Goal: Task Accomplishment & Management: Manage account settings

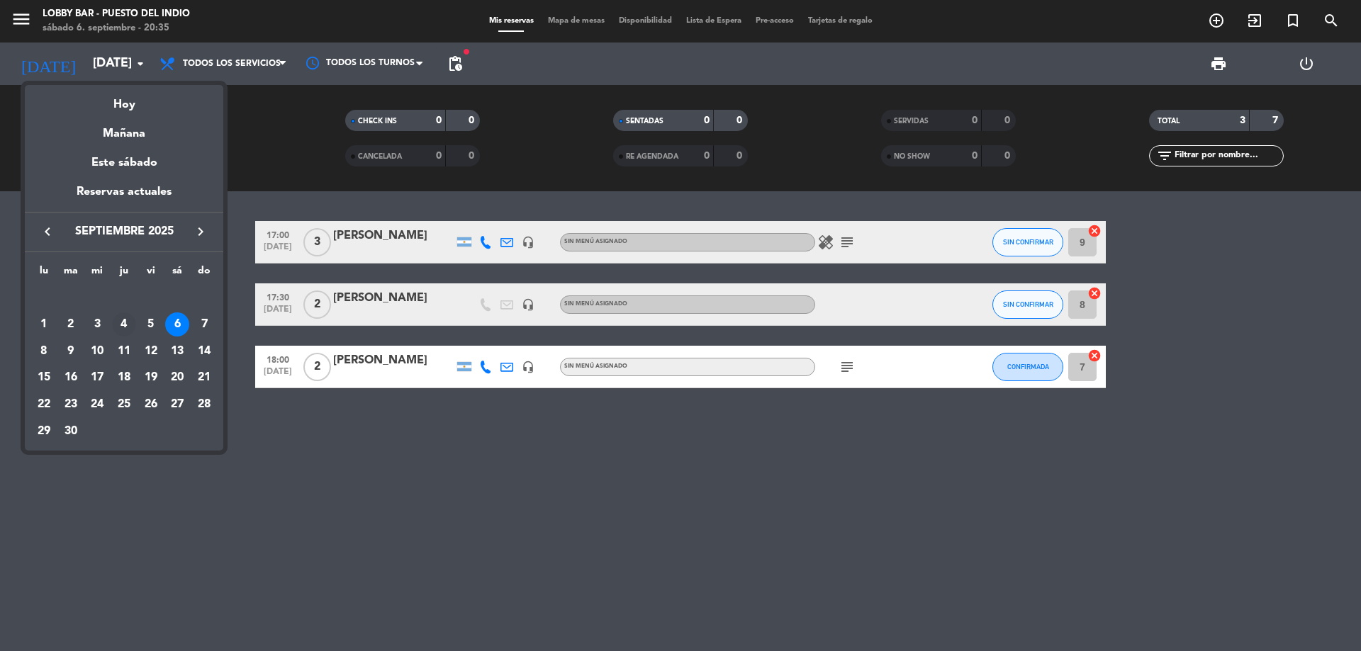
click at [128, 323] on div "4" at bounding box center [124, 325] width 24 height 24
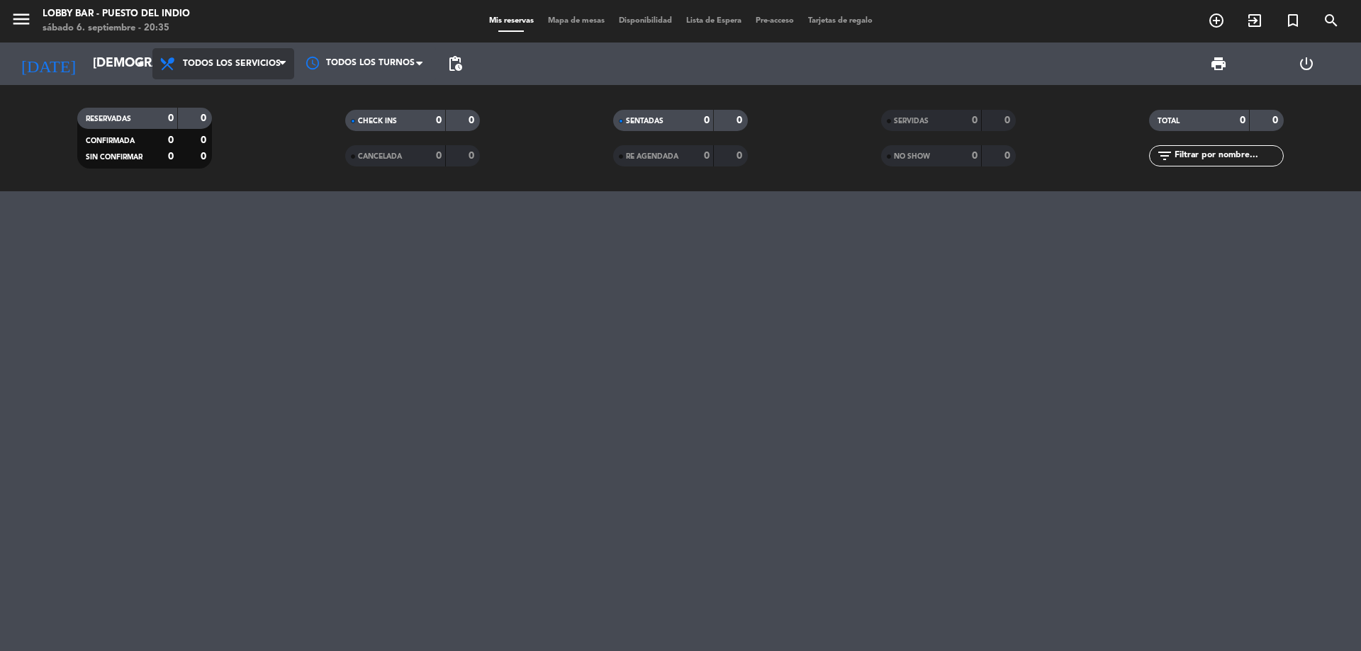
click at [220, 59] on span "Todos los servicios" at bounding box center [232, 64] width 98 height 10
click at [243, 91] on div "menu Lobby Bar - Puesto del Indio [DATE] 6. septiembre - 20:35 Mis reservas Map…" at bounding box center [680, 95] width 1361 height 191
click at [111, 62] on input "[DEMOGRAPHIC_DATA][DATE]" at bounding box center [168, 64] width 164 height 28
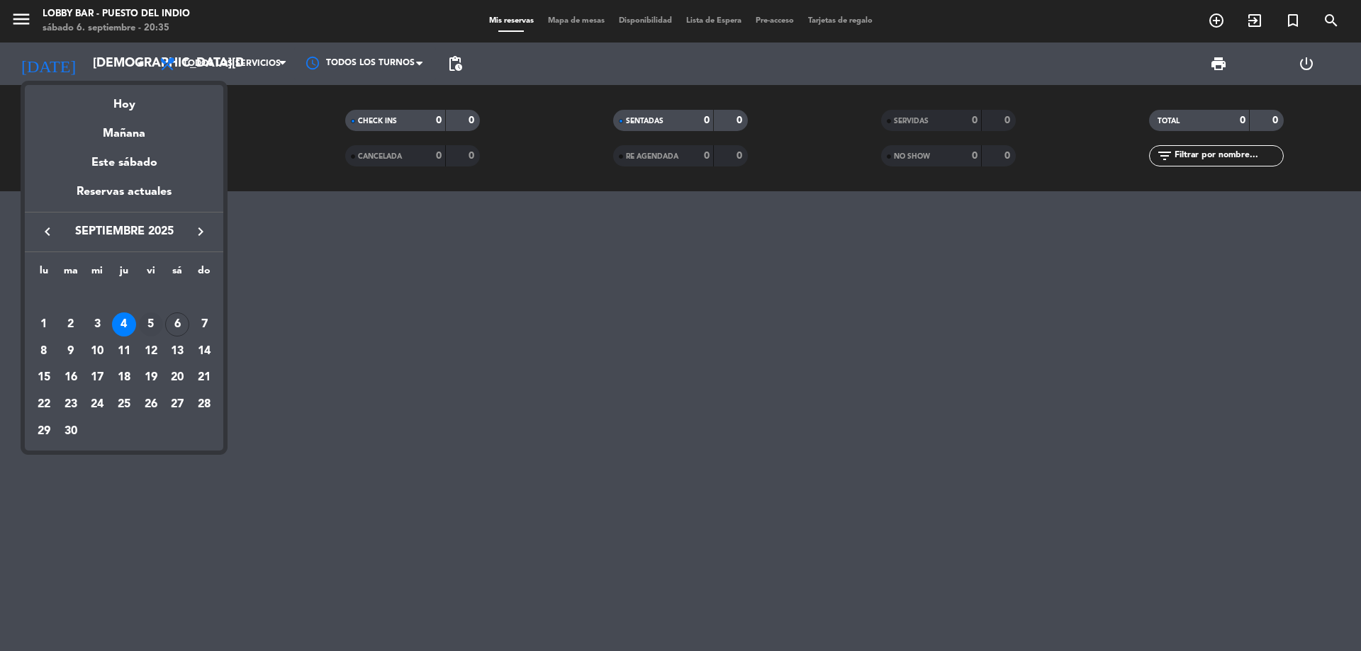
click at [152, 317] on div "5" at bounding box center [151, 325] width 24 height 24
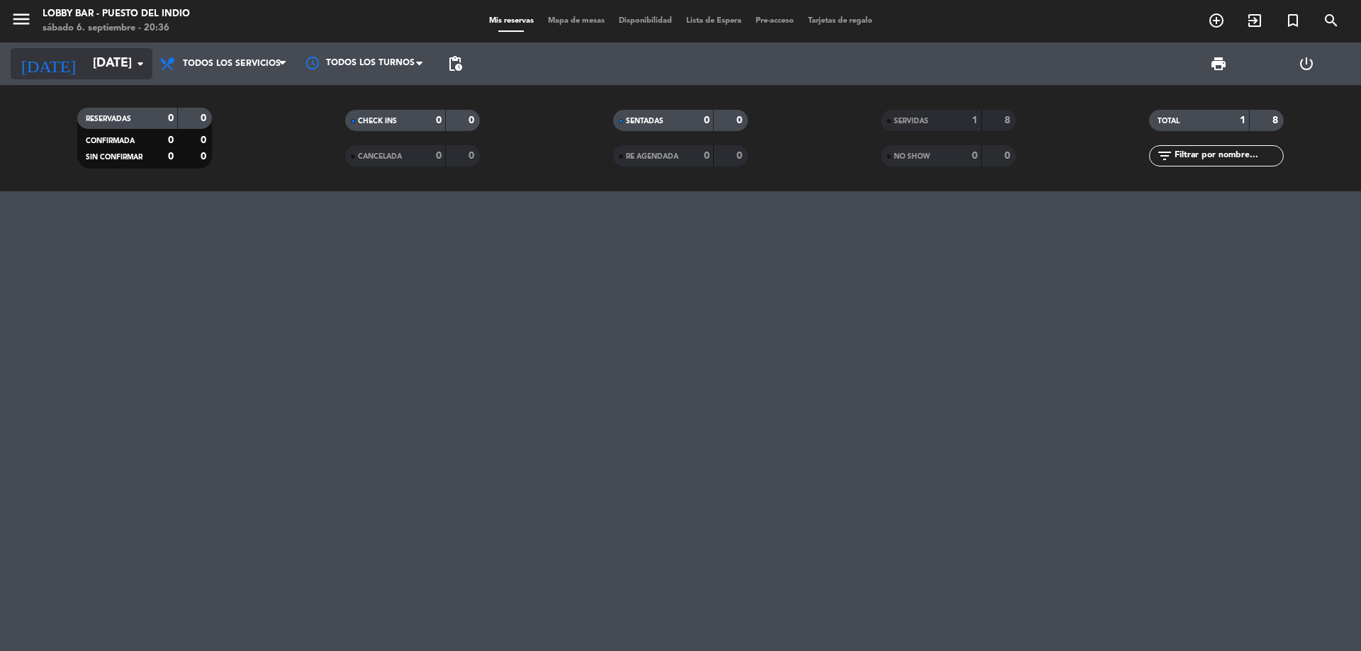
click at [99, 67] on input "[DATE]" at bounding box center [168, 64] width 164 height 28
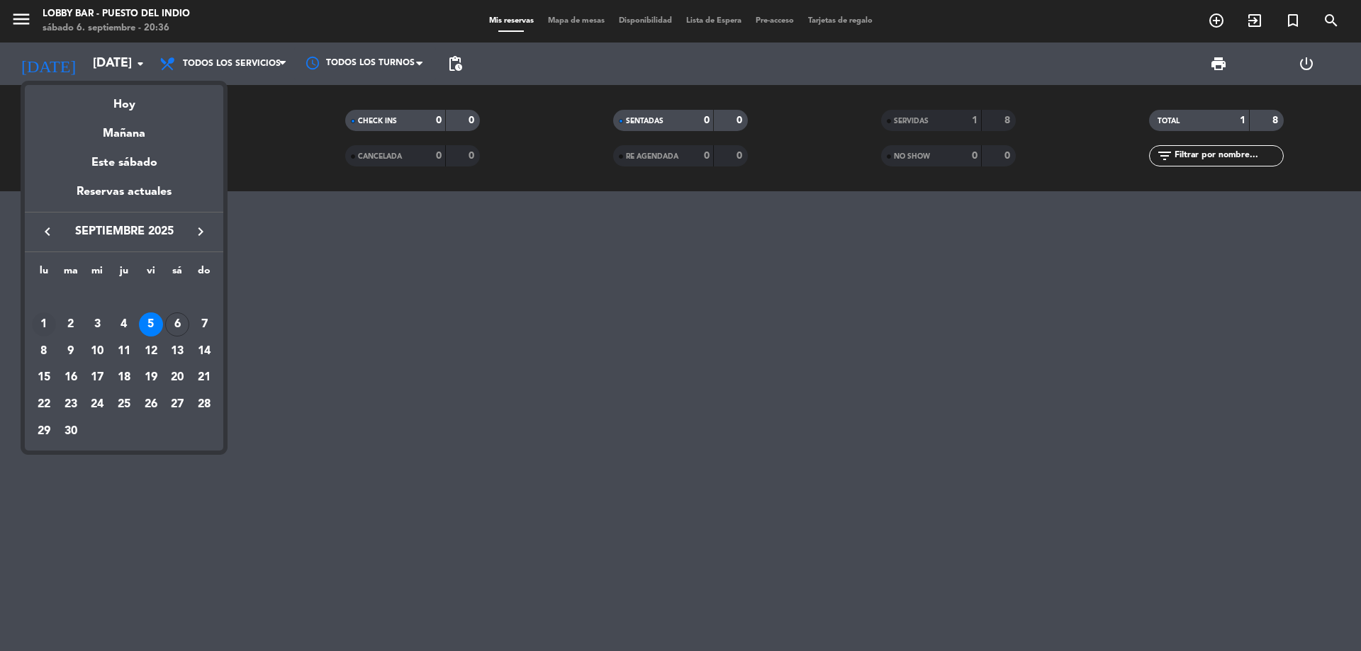
click at [46, 326] on div "1" at bounding box center [44, 325] width 24 height 24
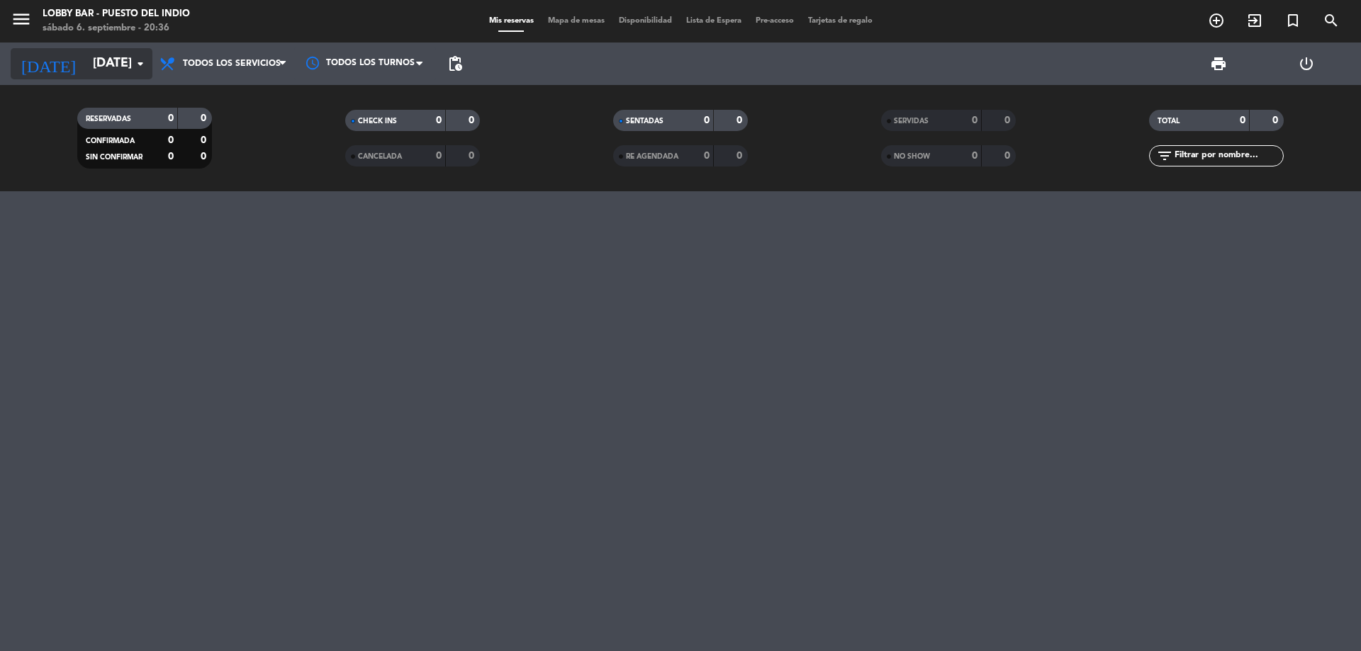
click at [86, 67] on input "[DATE]" at bounding box center [168, 64] width 164 height 28
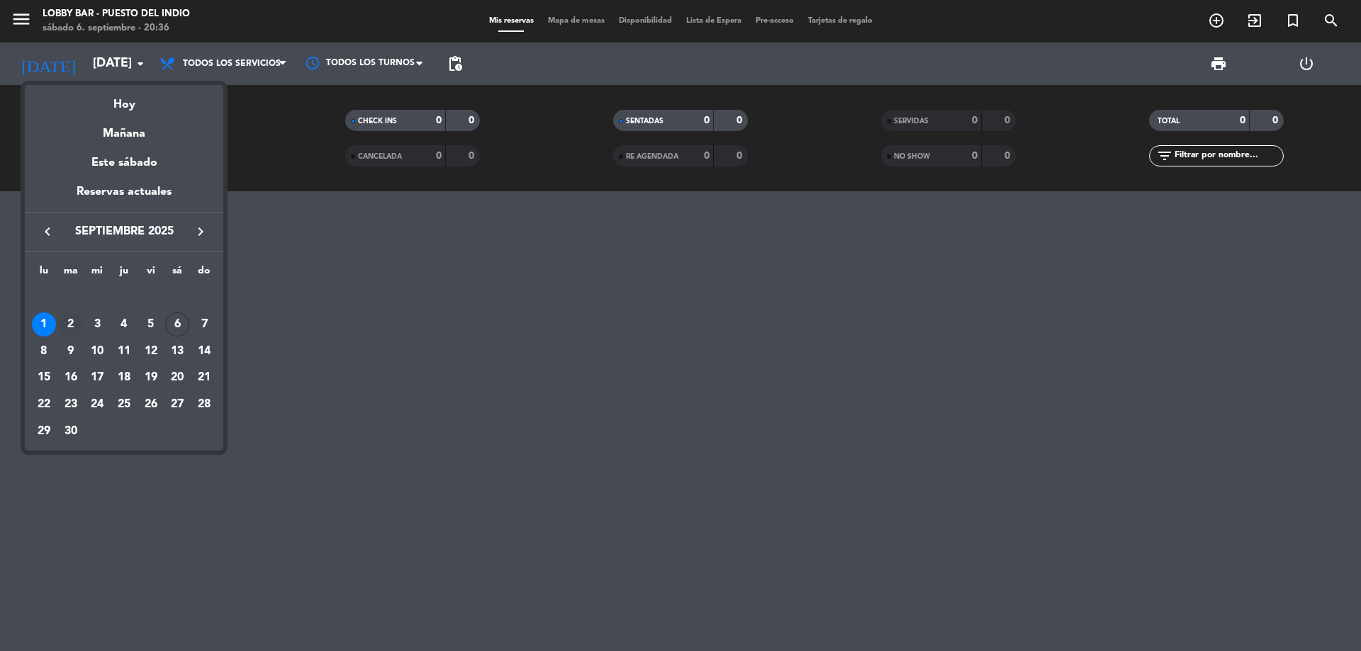
click at [67, 322] on div "2" at bounding box center [71, 325] width 24 height 24
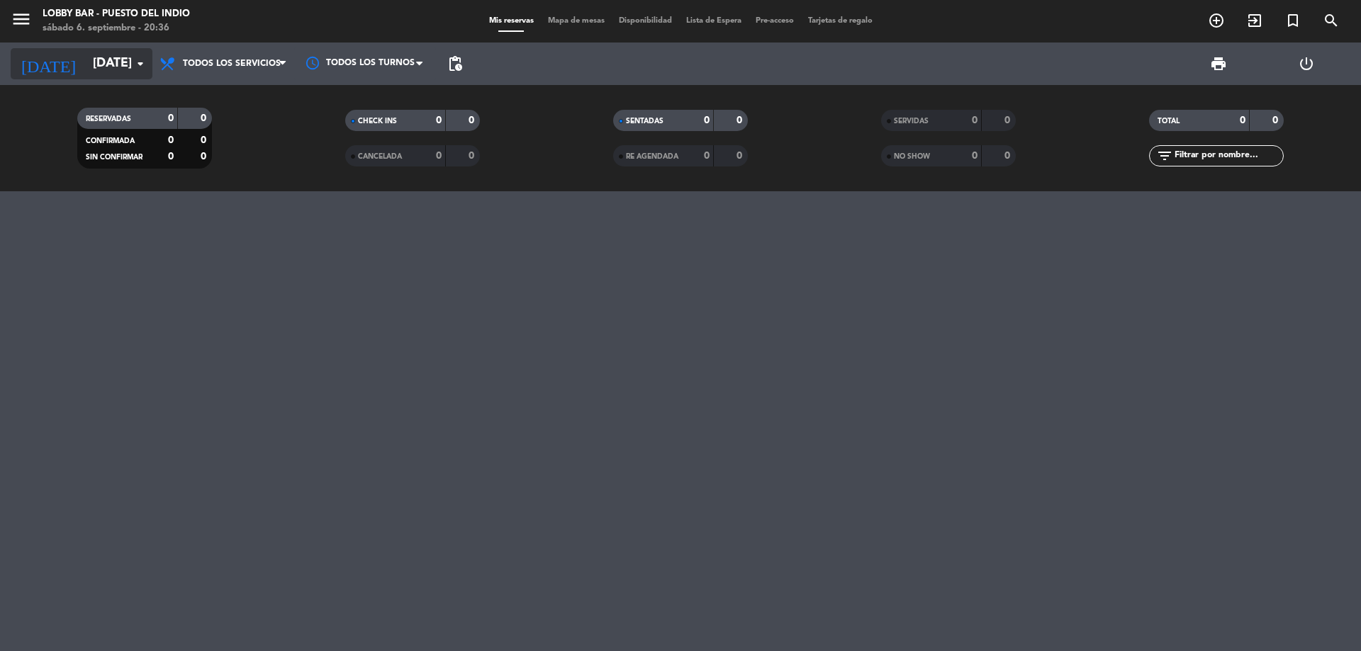
click at [89, 67] on input "[DATE]" at bounding box center [168, 64] width 164 height 28
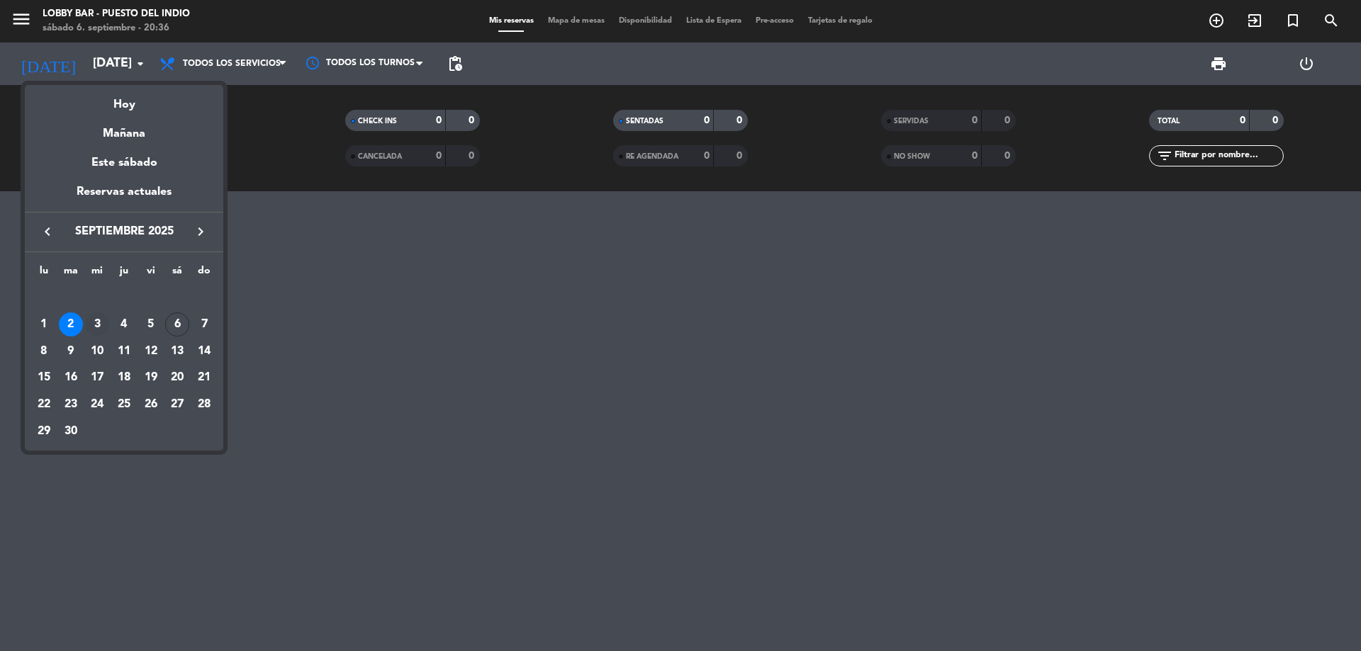
click at [98, 325] on div "3" at bounding box center [97, 325] width 24 height 24
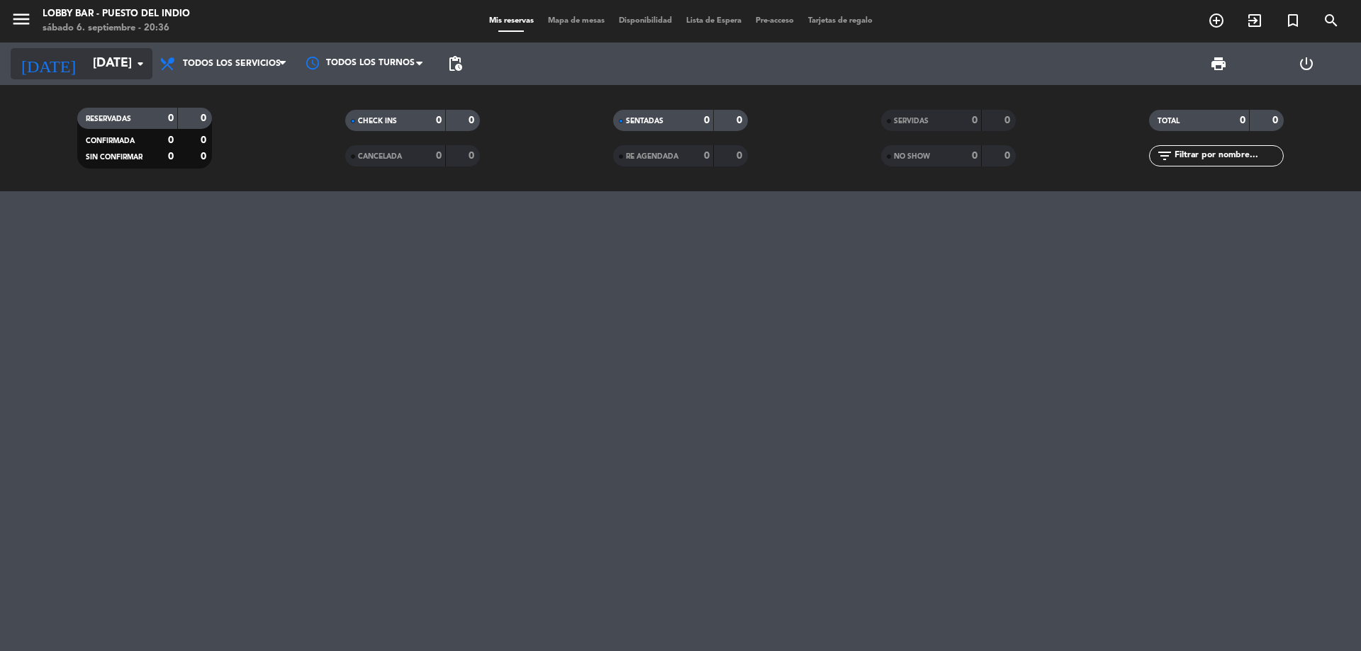
click at [102, 50] on input "[DATE]" at bounding box center [168, 64] width 164 height 28
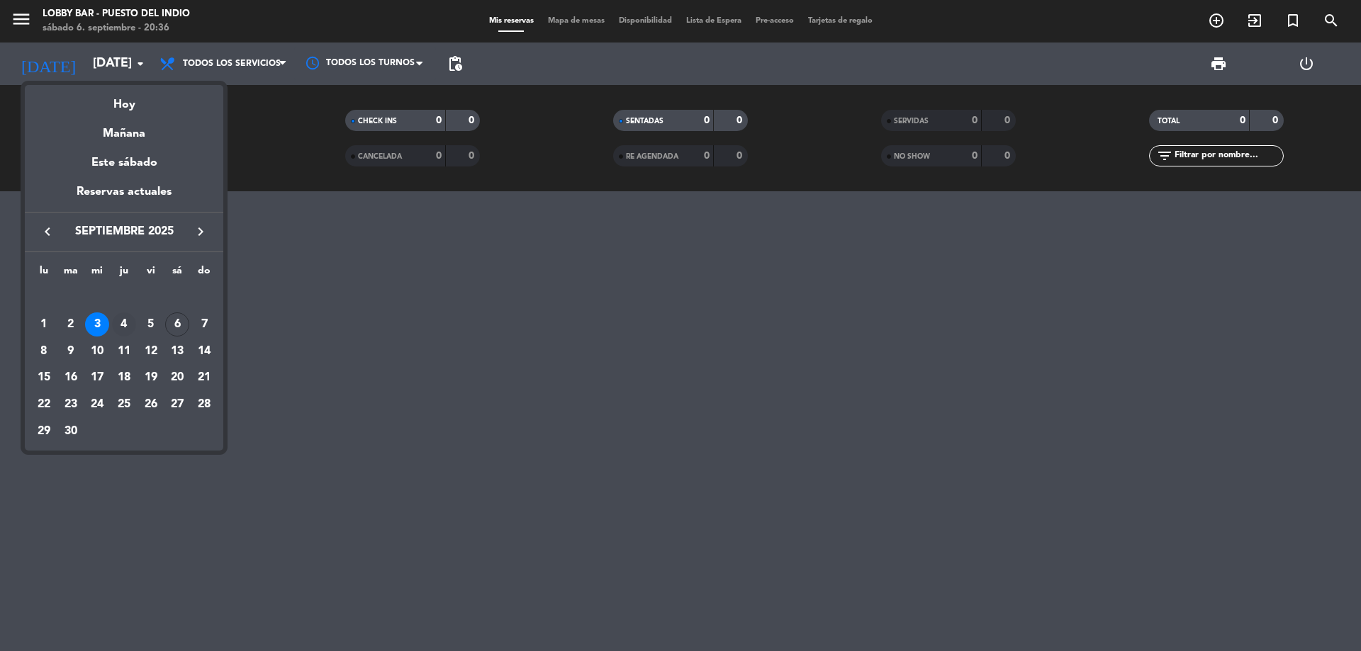
click at [123, 320] on div "4" at bounding box center [124, 325] width 24 height 24
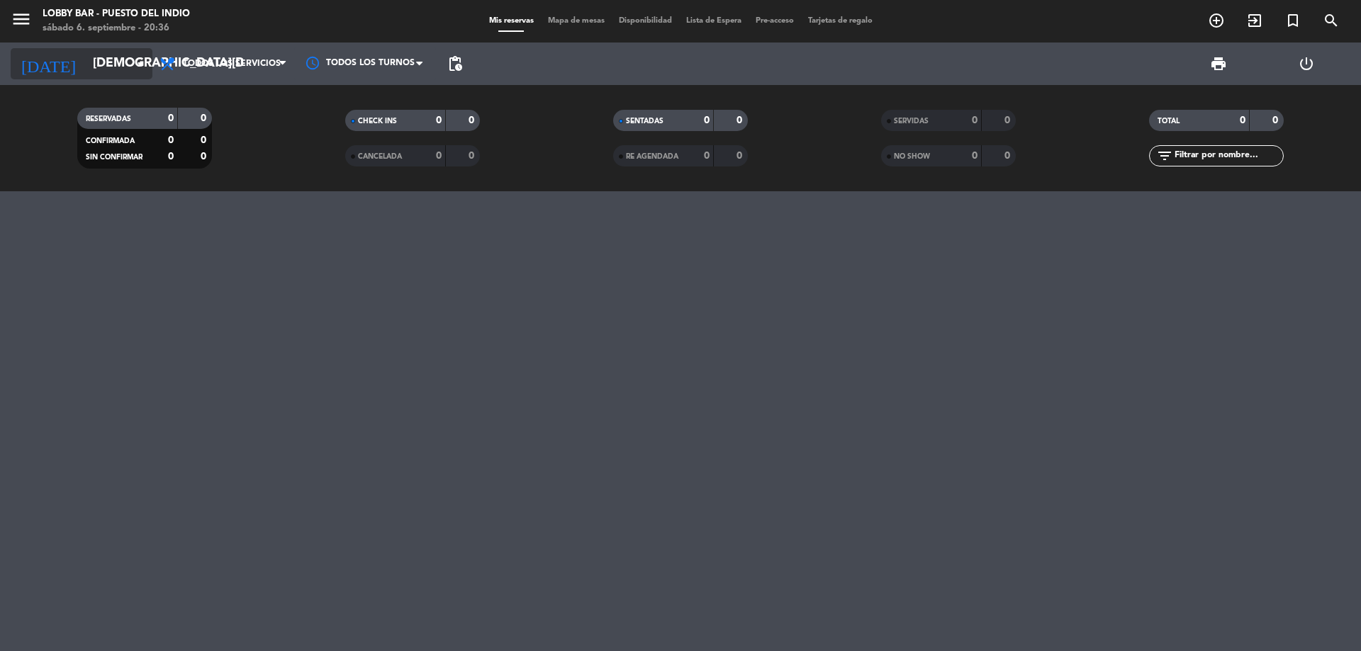
click at [109, 60] on input "[DEMOGRAPHIC_DATA][DATE]" at bounding box center [168, 64] width 164 height 28
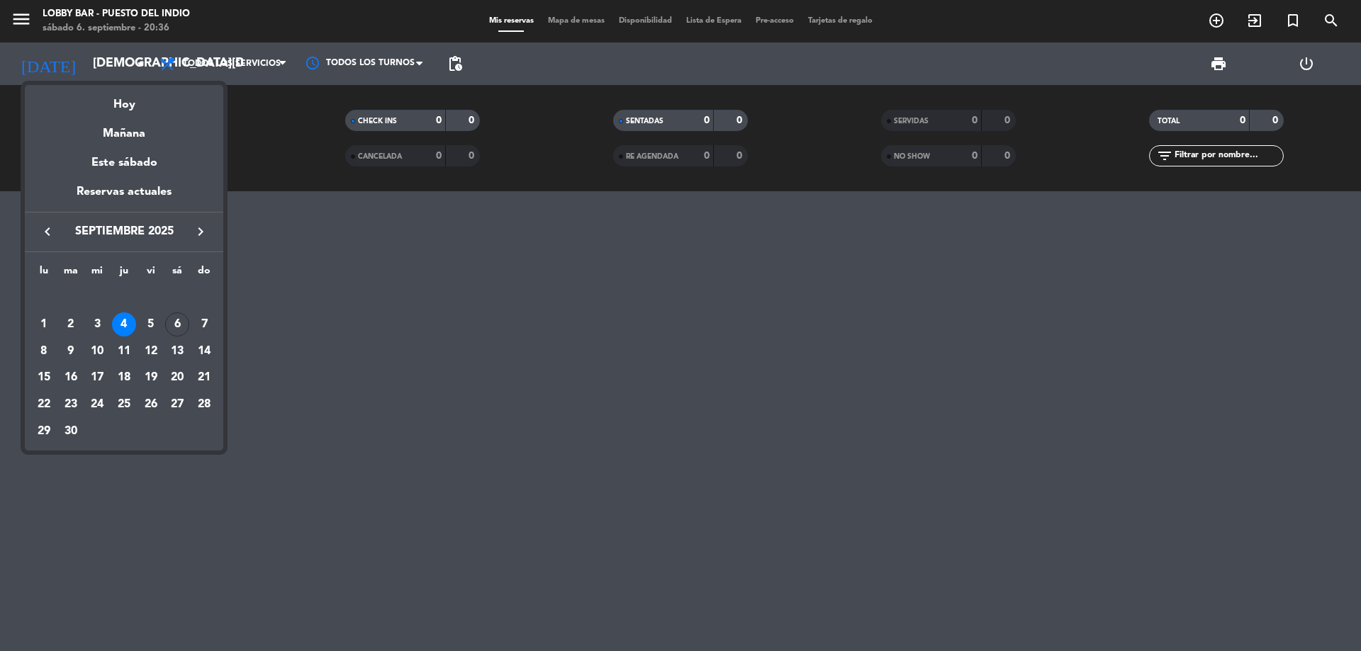
click at [145, 324] on div "5" at bounding box center [151, 325] width 24 height 24
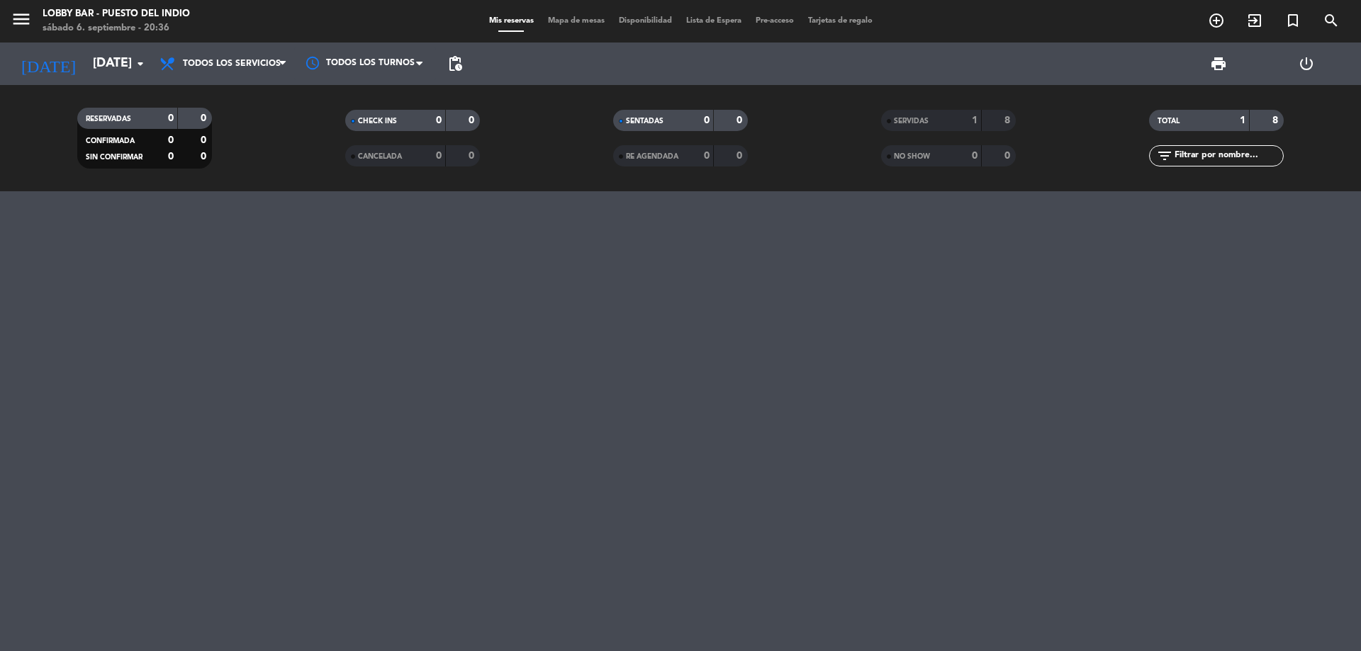
click at [968, 124] on div "1" at bounding box center [964, 121] width 28 height 16
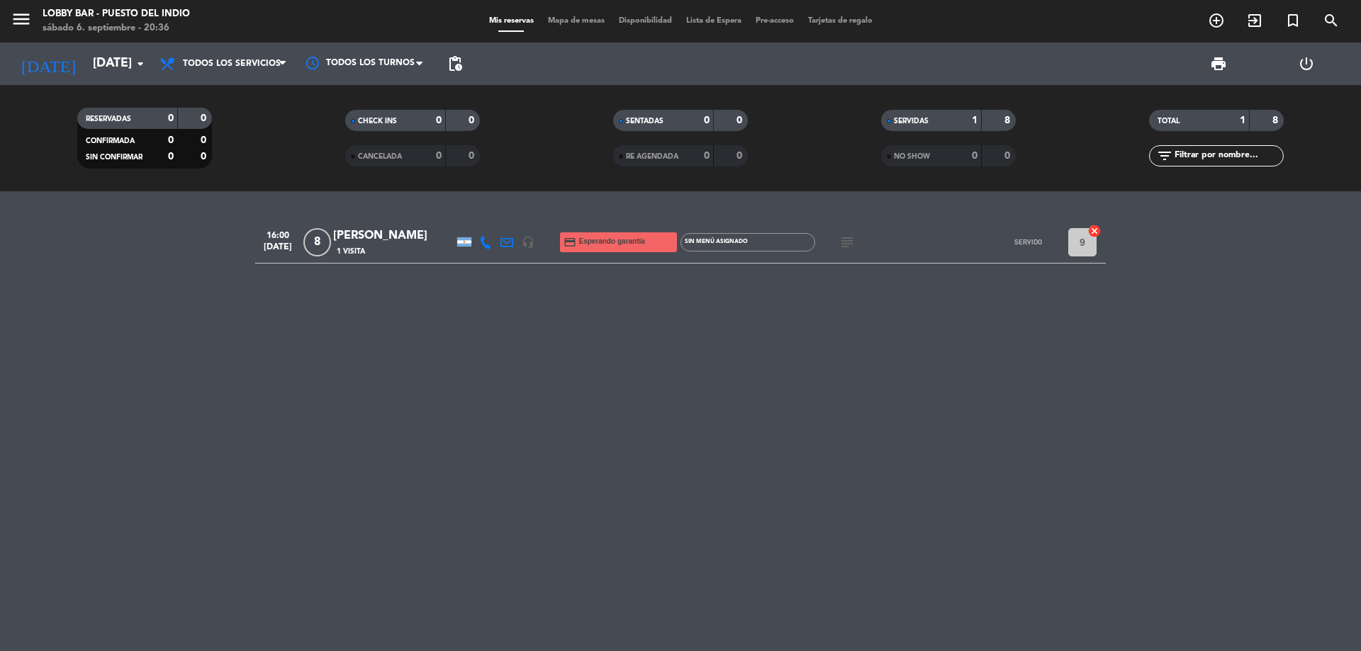
click at [847, 237] on icon "subject" at bounding box center [847, 242] width 17 height 17
click at [86, 50] on input "[DATE]" at bounding box center [168, 64] width 164 height 28
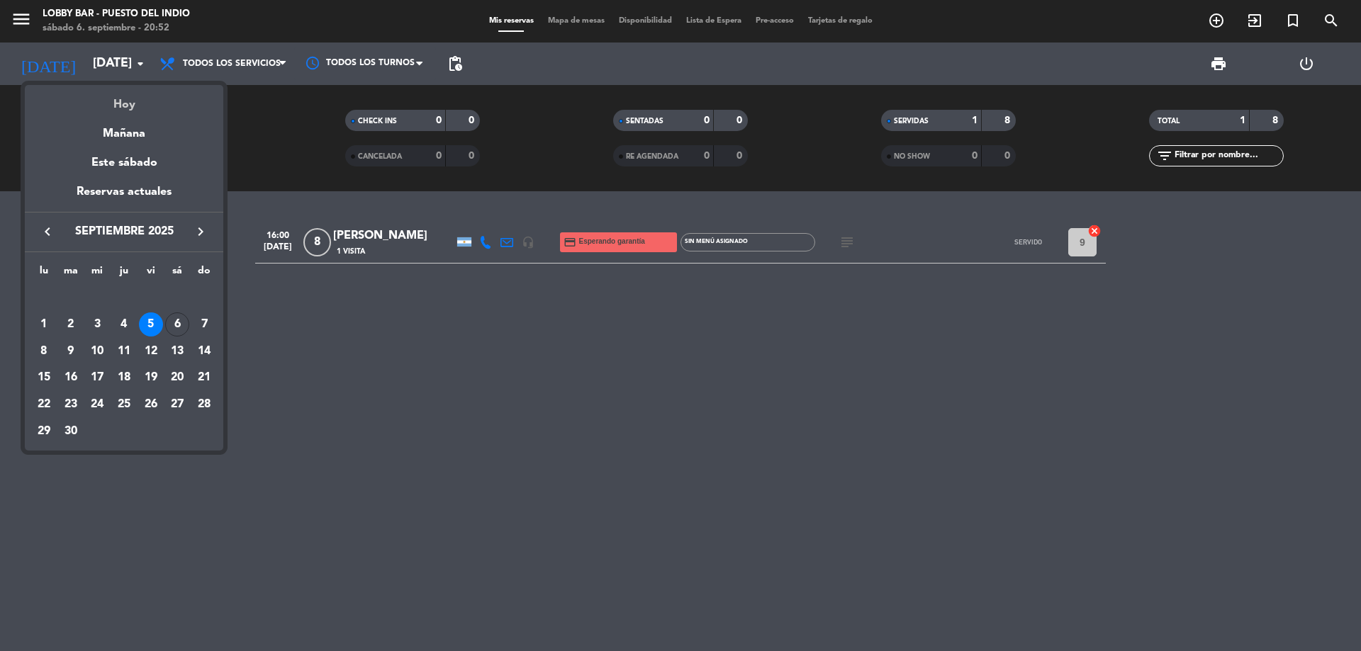
click at [99, 112] on div "Hoy" at bounding box center [124, 99] width 198 height 29
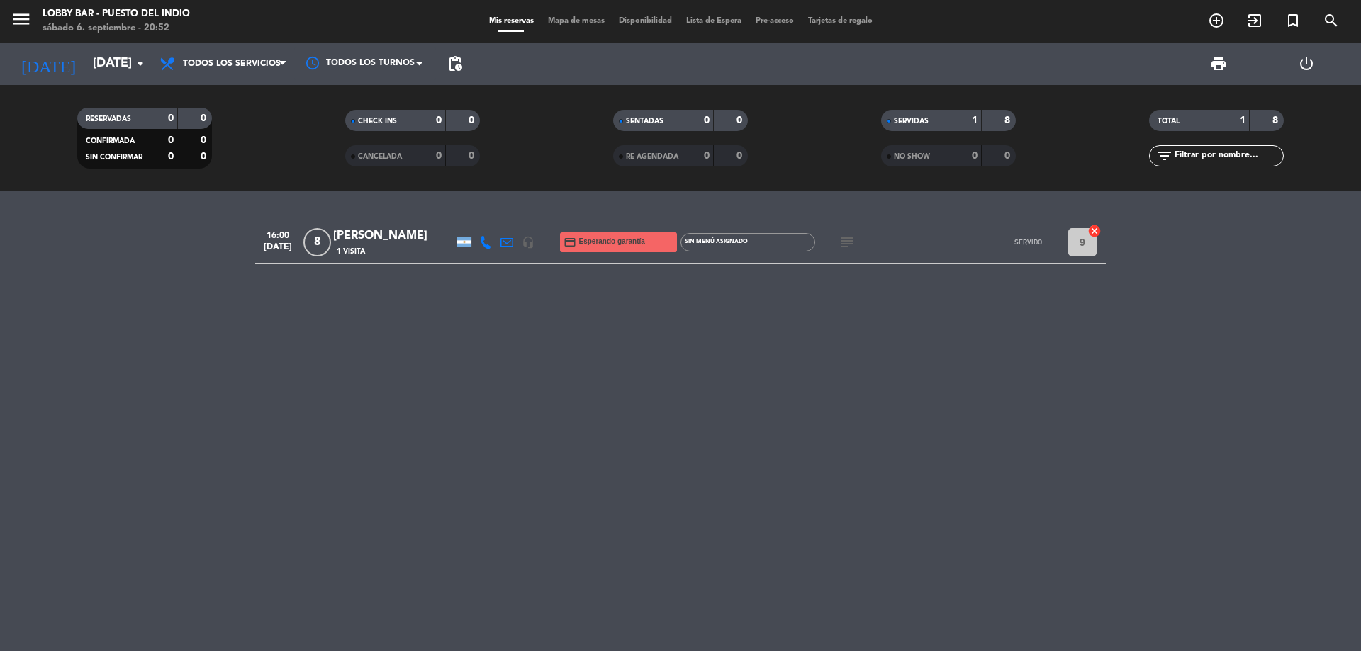
type input "[DATE]"
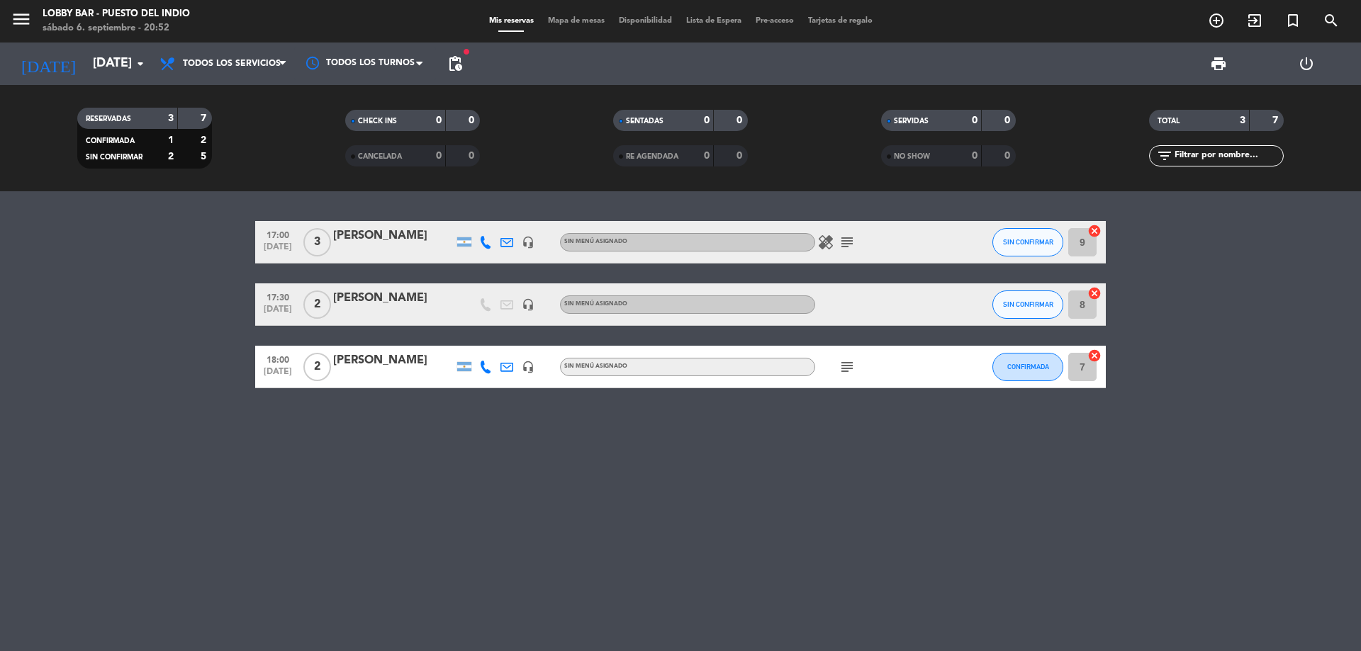
click at [851, 245] on icon "subject" at bounding box center [847, 242] width 17 height 17
click at [1044, 245] on button "SIN CONFIRMAR" at bounding box center [1027, 242] width 71 height 28
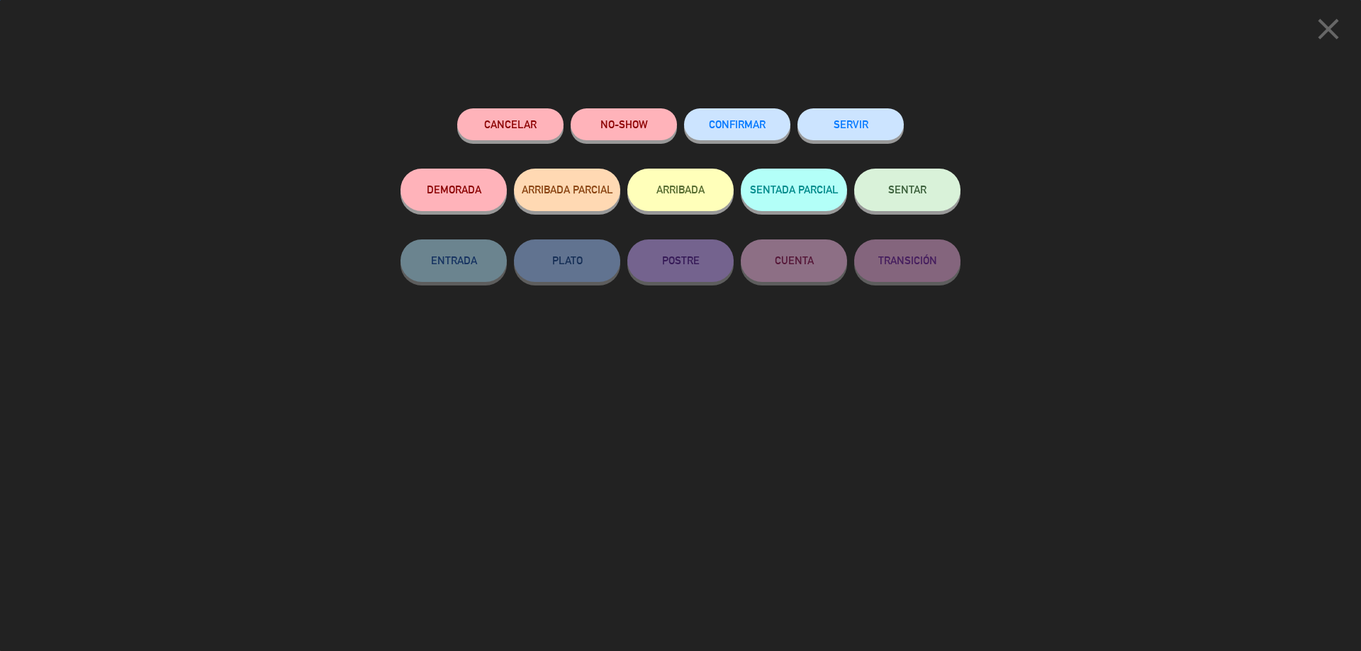
click at [849, 116] on button "SERVIR" at bounding box center [850, 124] width 106 height 32
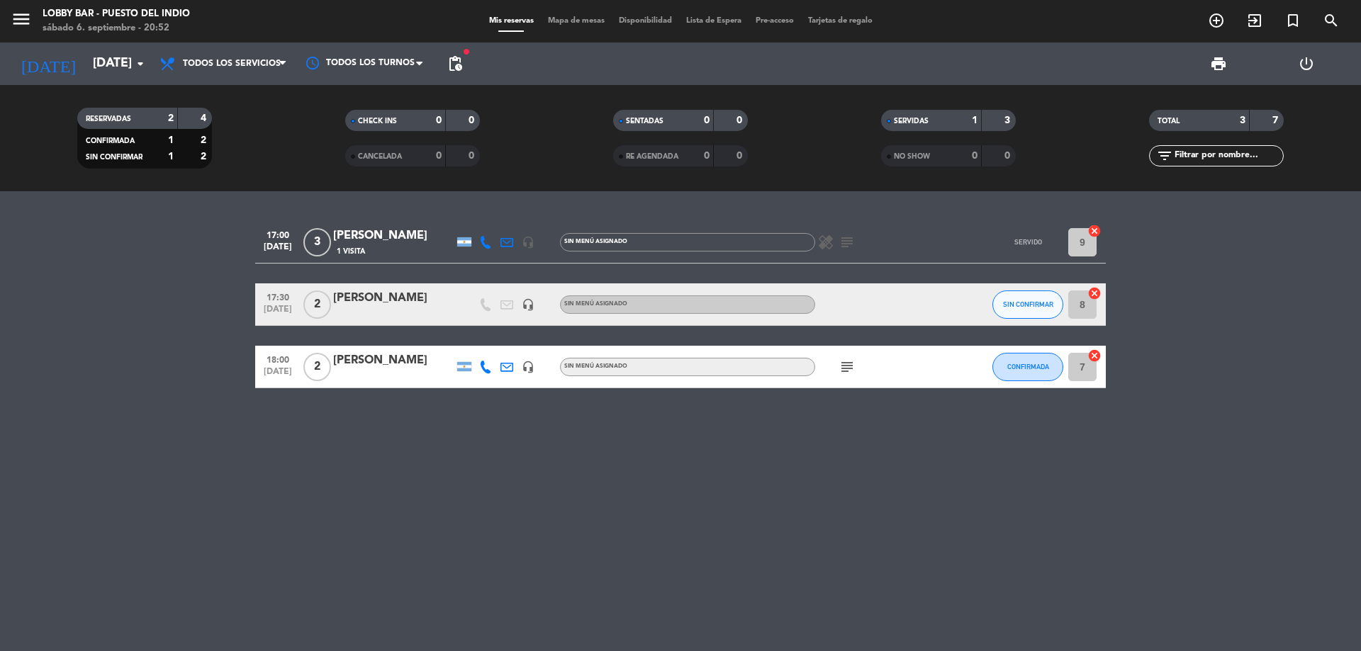
click at [839, 371] on icon "subject" at bounding box center [847, 367] width 17 height 17
click at [1009, 303] on span "SIN CONFIRMAR" at bounding box center [1028, 305] width 50 height 8
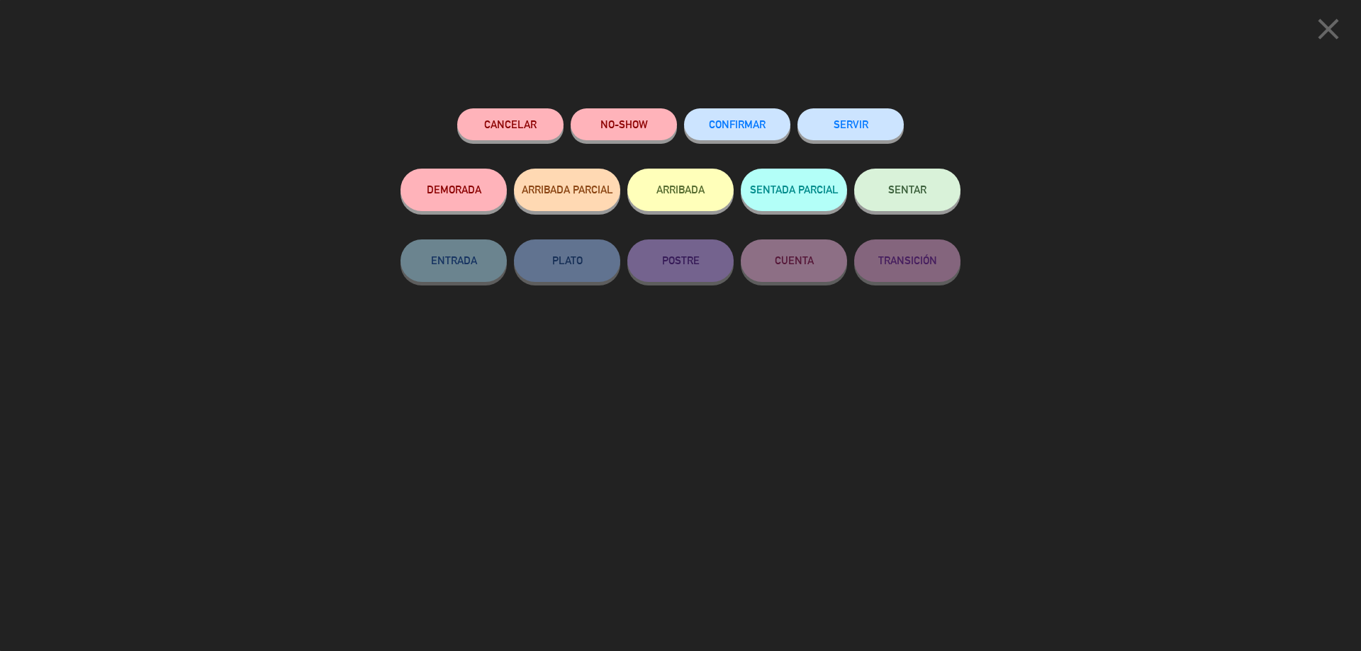
click at [837, 118] on button "SERVIR" at bounding box center [850, 124] width 106 height 32
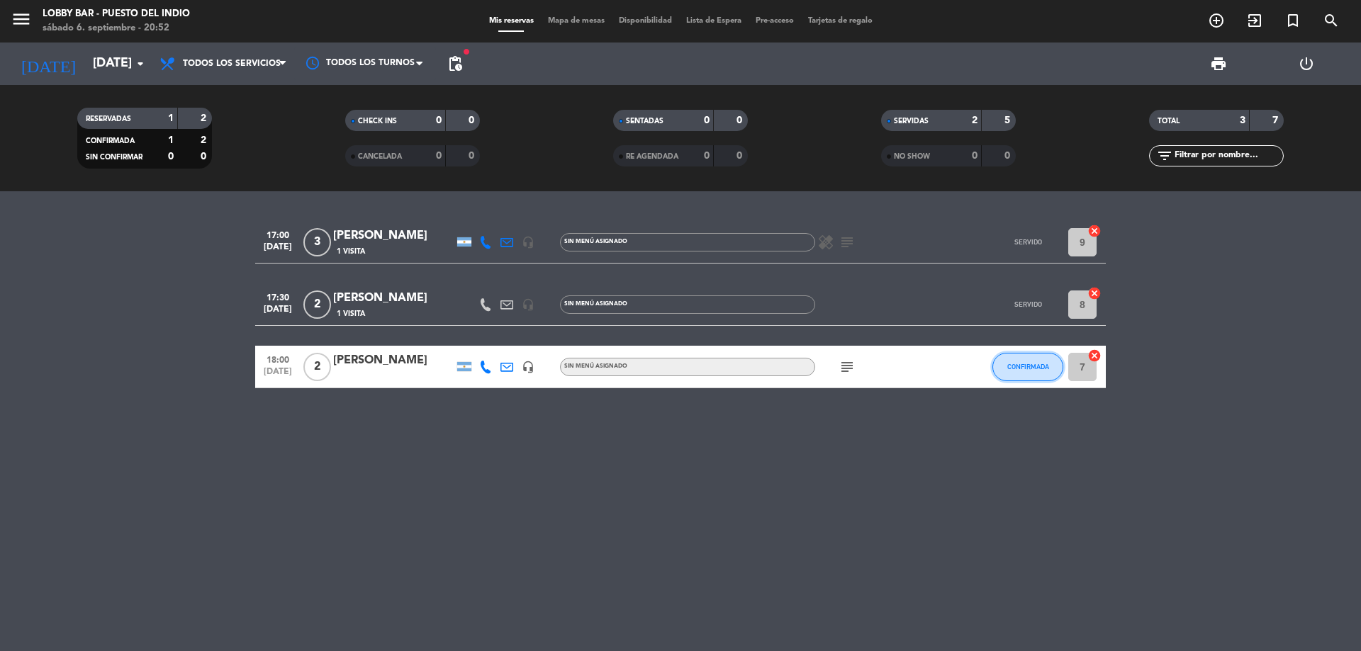
click at [1010, 366] on span "CONFIRMADA" at bounding box center [1028, 367] width 42 height 8
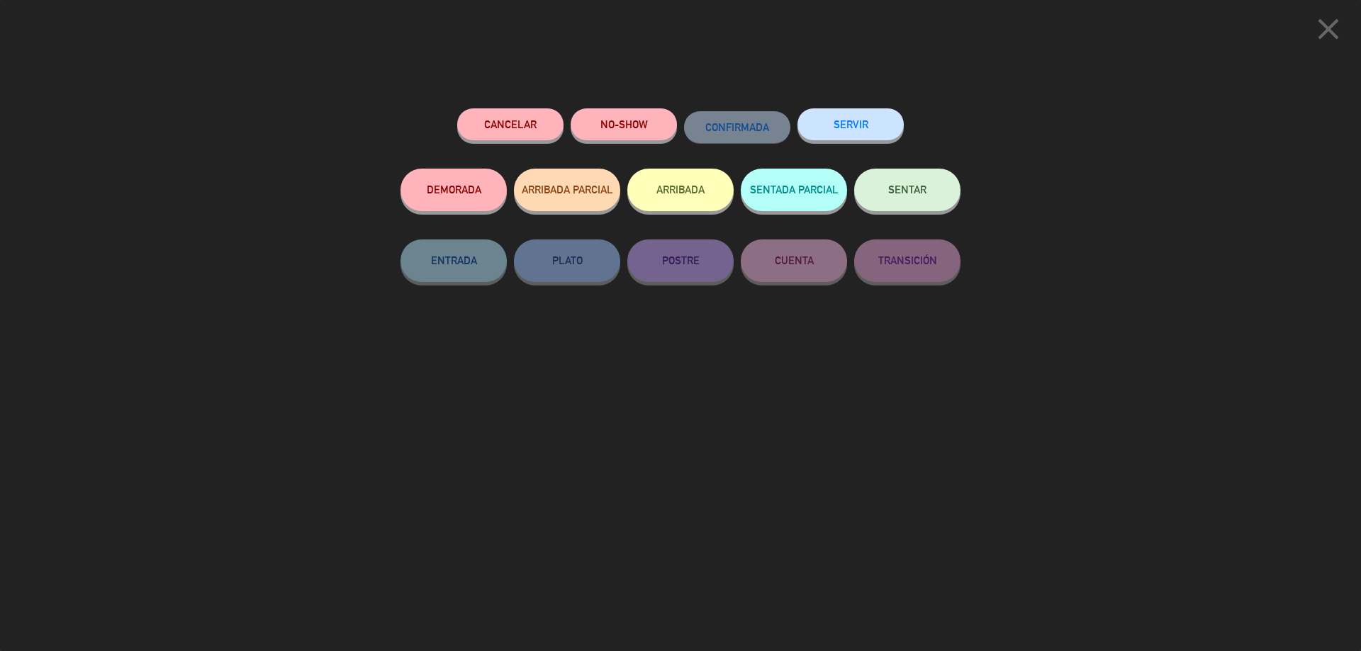
click at [839, 112] on button "SERVIR" at bounding box center [850, 124] width 106 height 32
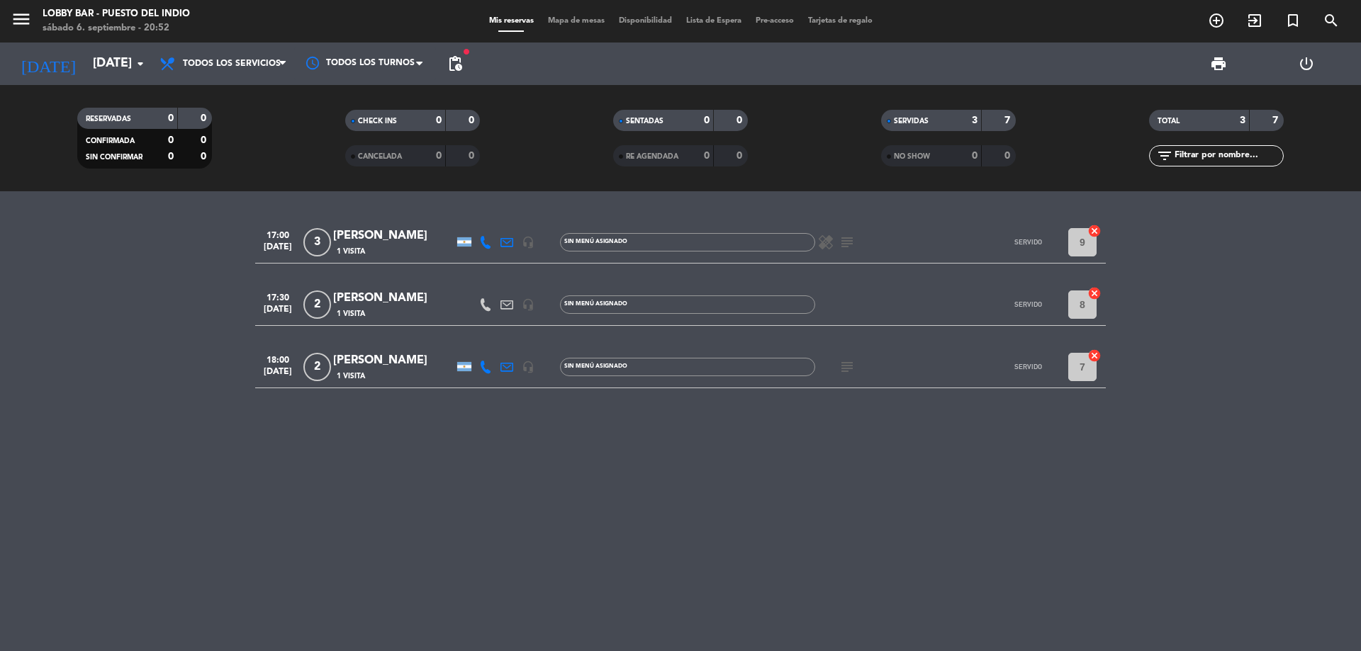
click at [849, 369] on icon "subject" at bounding box center [847, 367] width 17 height 17
drag, startPoint x: 894, startPoint y: 394, endPoint x: 797, endPoint y: 396, distance: 96.4
click at [797, 396] on div "gift card es la 13011" at bounding box center [848, 393] width 114 height 25
click at [838, 370] on span "subject" at bounding box center [846, 367] width 21 height 17
click at [846, 362] on icon "subject" at bounding box center [847, 367] width 17 height 17
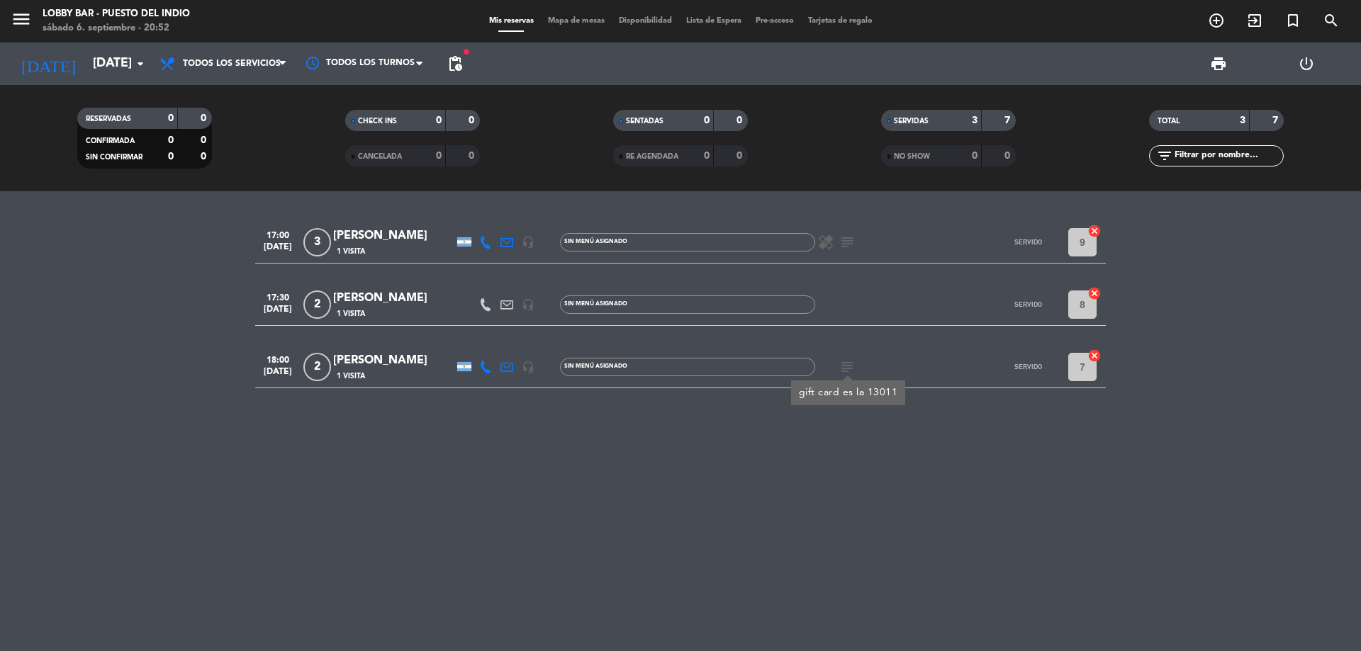
drag, startPoint x: 799, startPoint y: 390, endPoint x: 941, endPoint y: 399, distance: 142.8
click at [941, 399] on div "17:00 [DATE] 3 [PERSON_NAME] 1 Visita headset_mic Sin menú asignado healing sub…" at bounding box center [680, 421] width 1361 height 460
click at [851, 374] on icon "subject" at bounding box center [847, 367] width 17 height 17
click at [479, 372] on icon at bounding box center [485, 367] width 13 height 13
click at [493, 345] on span "content_paste" at bounding box center [498, 343] width 11 height 11
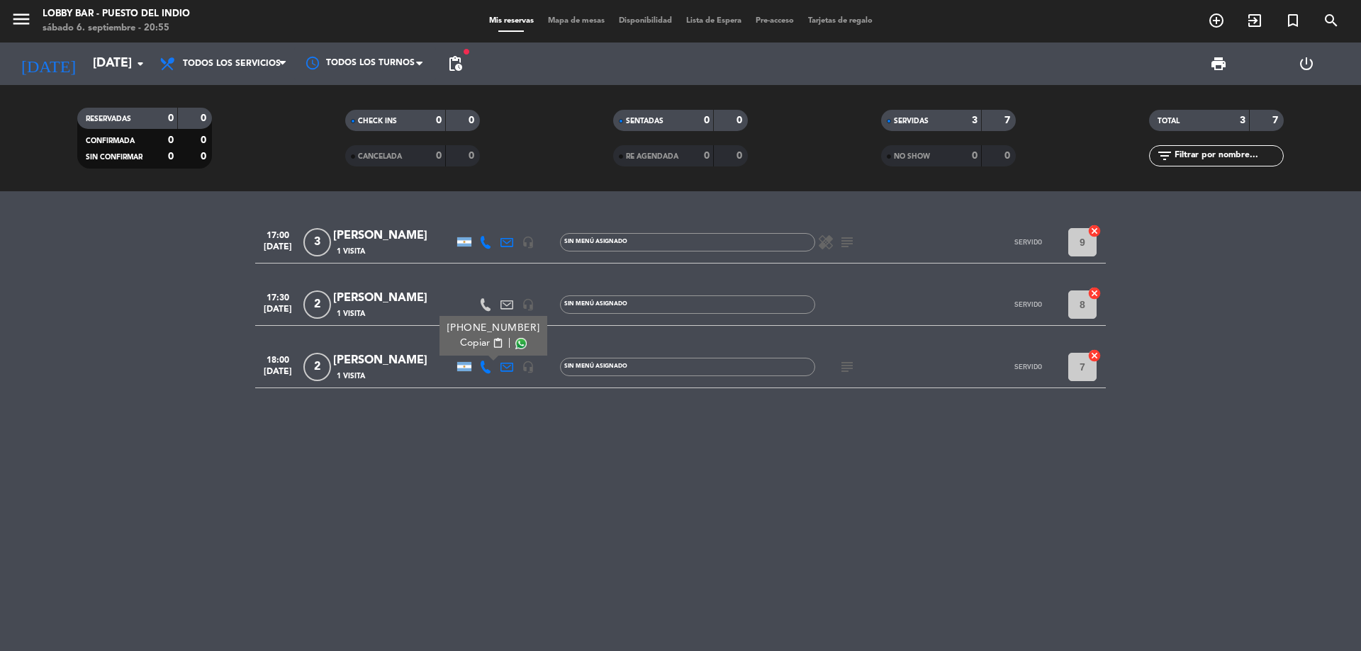
click at [854, 374] on icon "subject" at bounding box center [847, 367] width 17 height 17
